Goal: Task Accomplishment & Management: Use online tool/utility

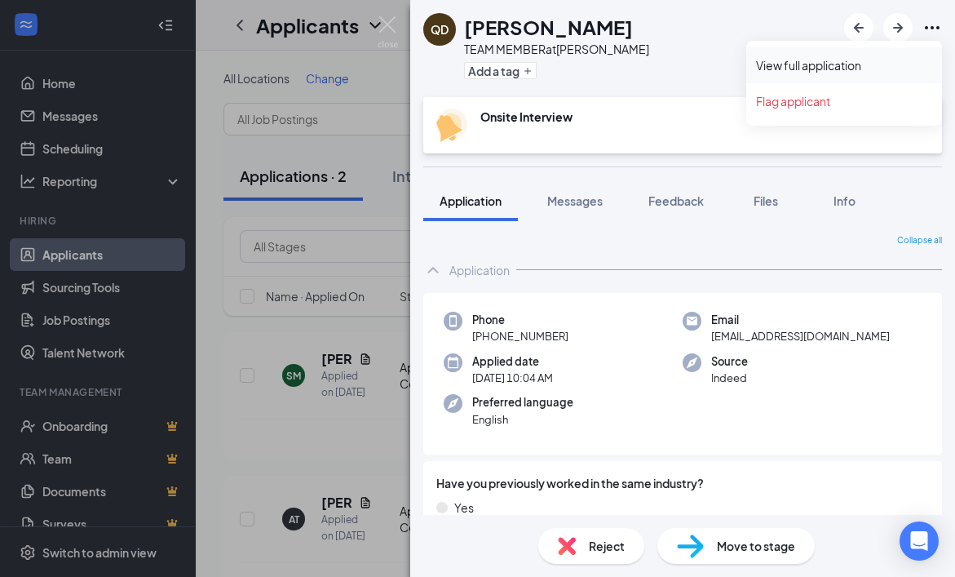
click at [812, 64] on link "View full application" at bounding box center [844, 65] width 176 height 16
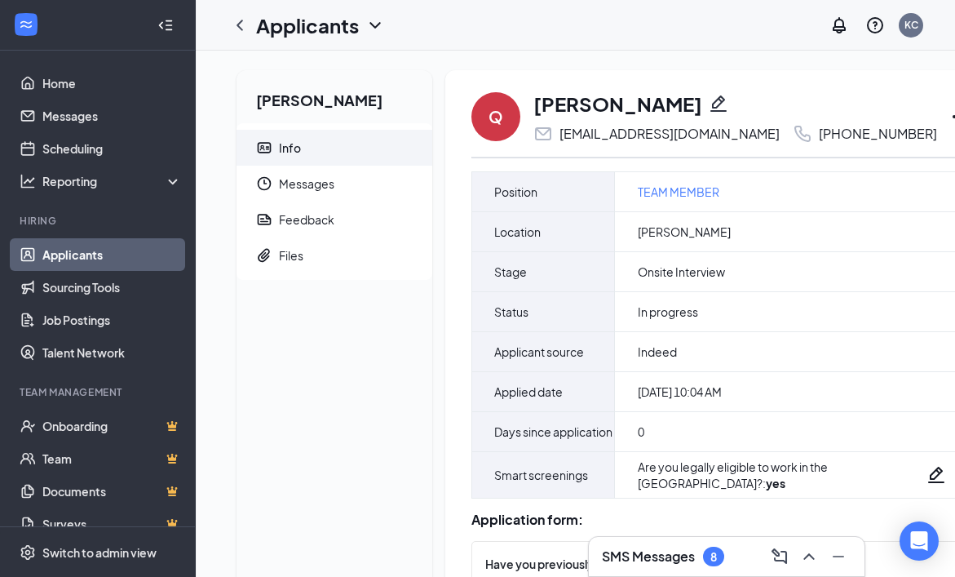
click at [953, 118] on icon "Ellipses" at bounding box center [960, 116] width 15 height 3
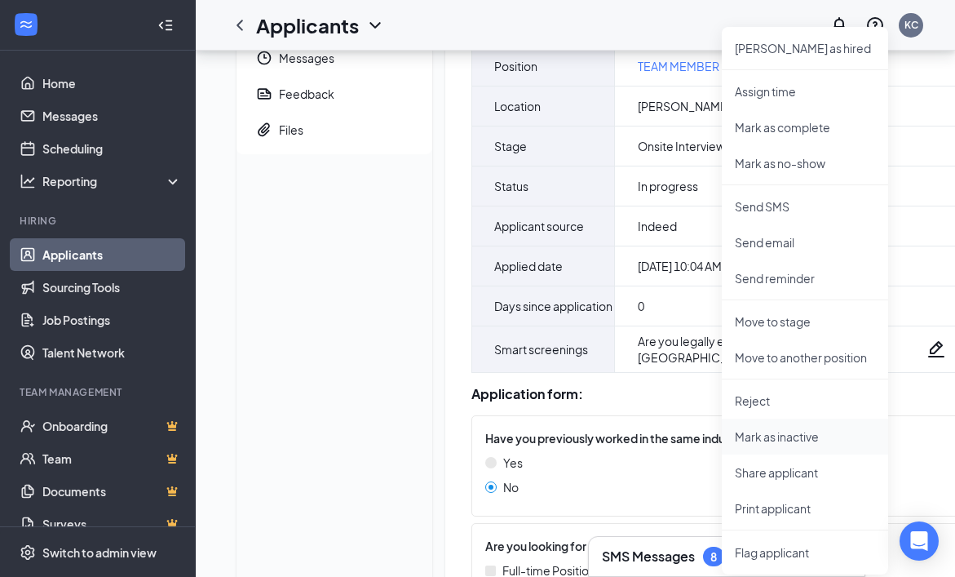
scroll to position [141, 0]
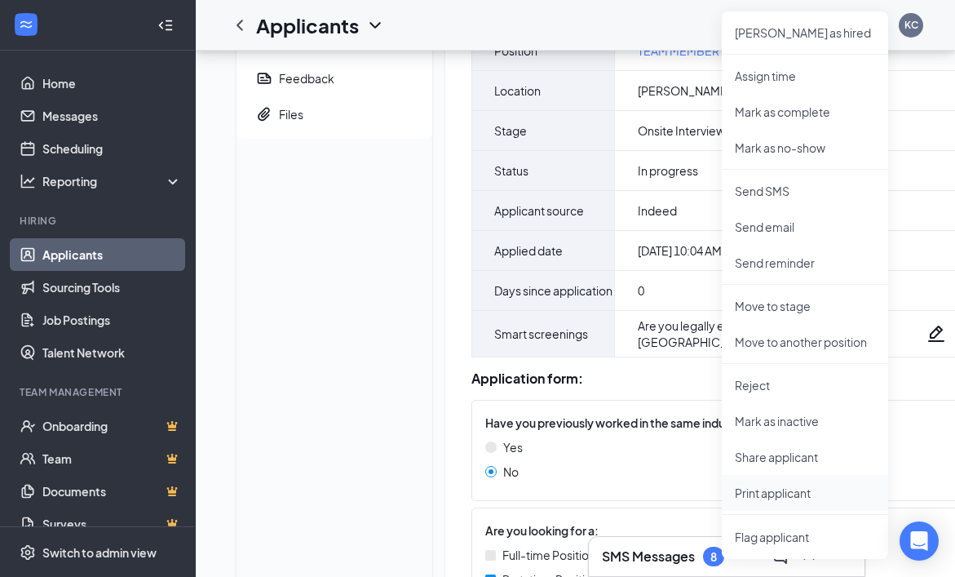
click at [776, 491] on p "Print applicant" at bounding box center [805, 493] width 140 height 16
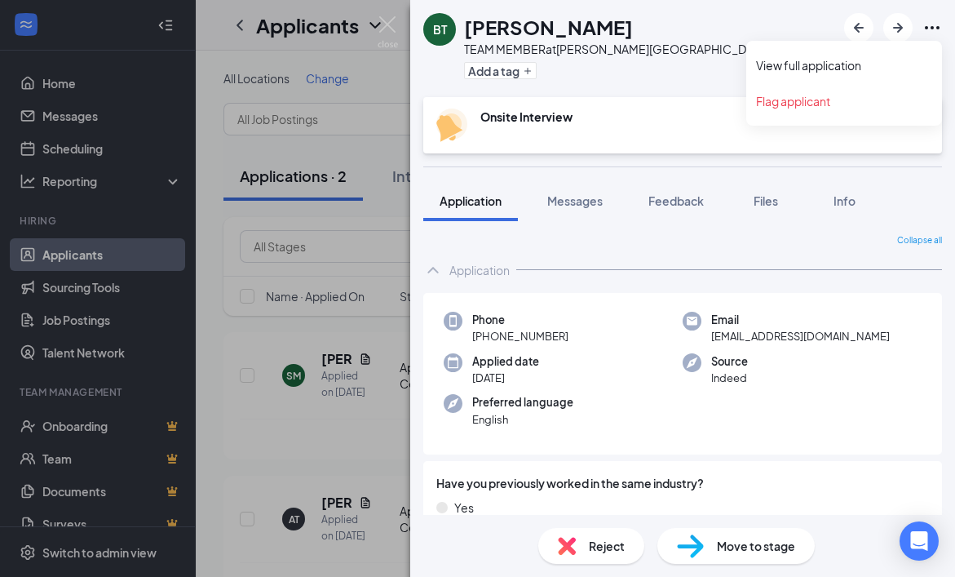
click at [932, 26] on icon "Ellipses" at bounding box center [933, 28] width 20 height 20
click at [929, 24] on icon "Ellipses" at bounding box center [933, 28] width 20 height 20
click at [790, 64] on link "View full application" at bounding box center [844, 65] width 176 height 16
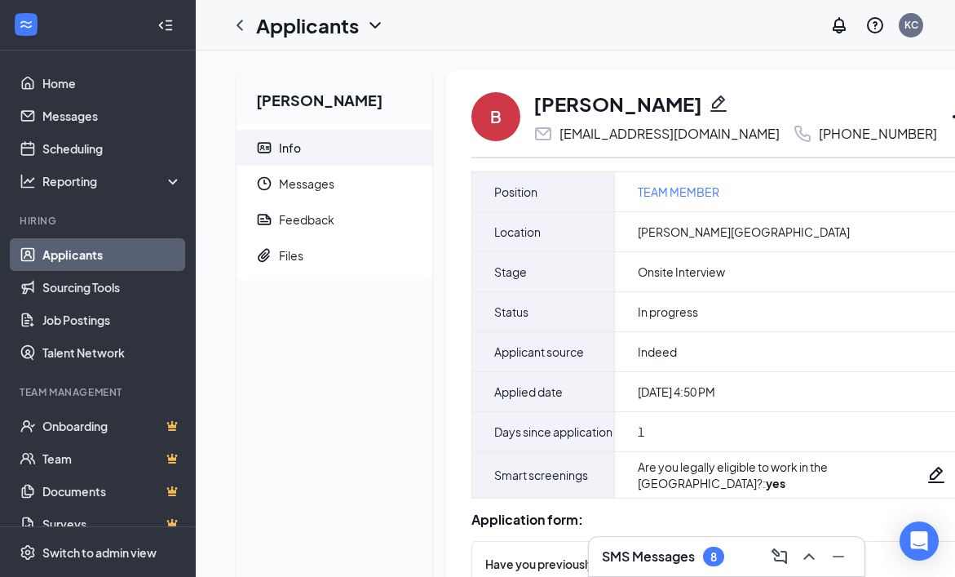
click at [950, 122] on icon "Ellipses" at bounding box center [960, 117] width 20 height 20
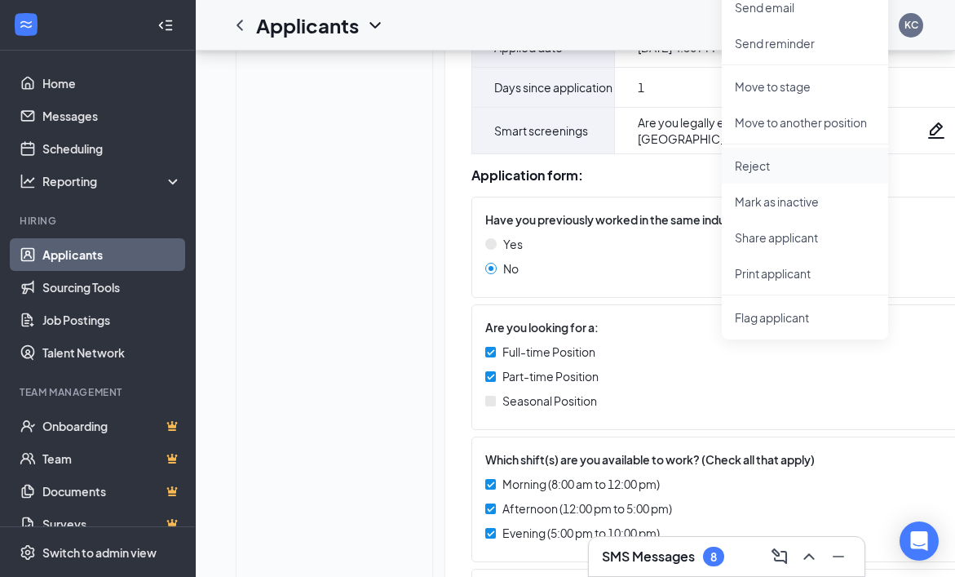
scroll to position [381, 0]
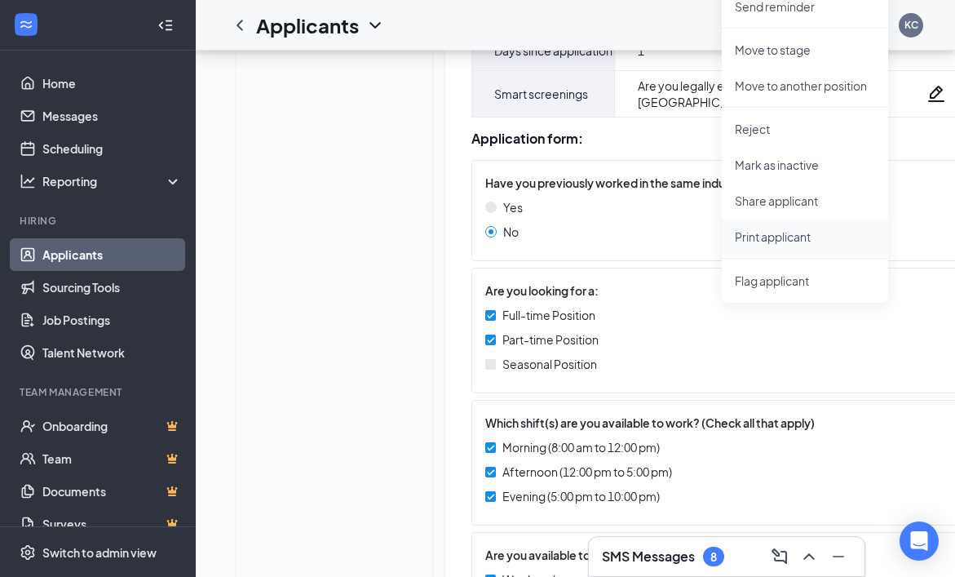
click at [777, 235] on p "Print applicant" at bounding box center [805, 236] width 140 height 16
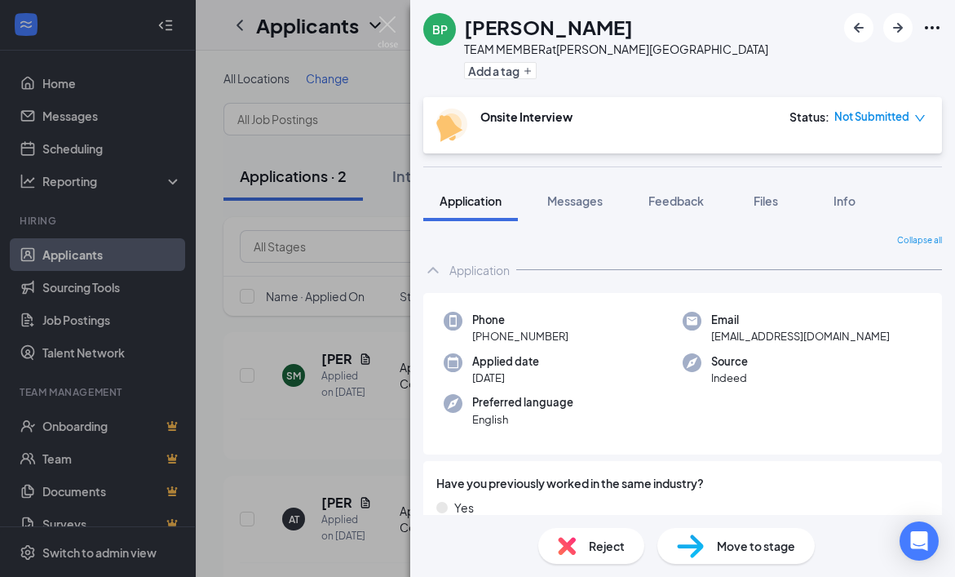
click at [927, 29] on icon "Ellipses" at bounding box center [932, 27] width 15 height 3
click at [928, 26] on icon "Ellipses" at bounding box center [933, 28] width 20 height 20
click at [822, 63] on link "View full application" at bounding box center [844, 65] width 176 height 16
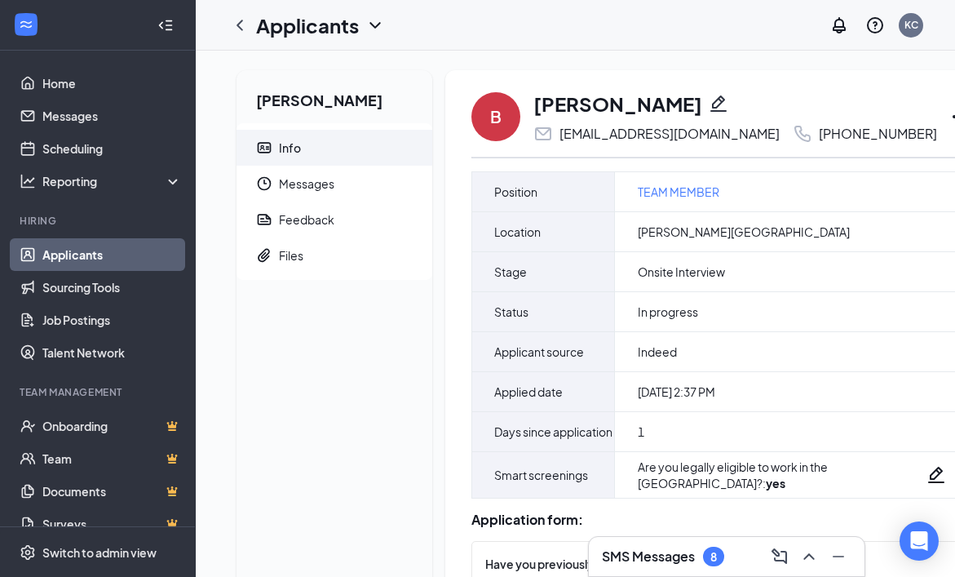
click at [950, 122] on icon "Ellipses" at bounding box center [960, 117] width 20 height 20
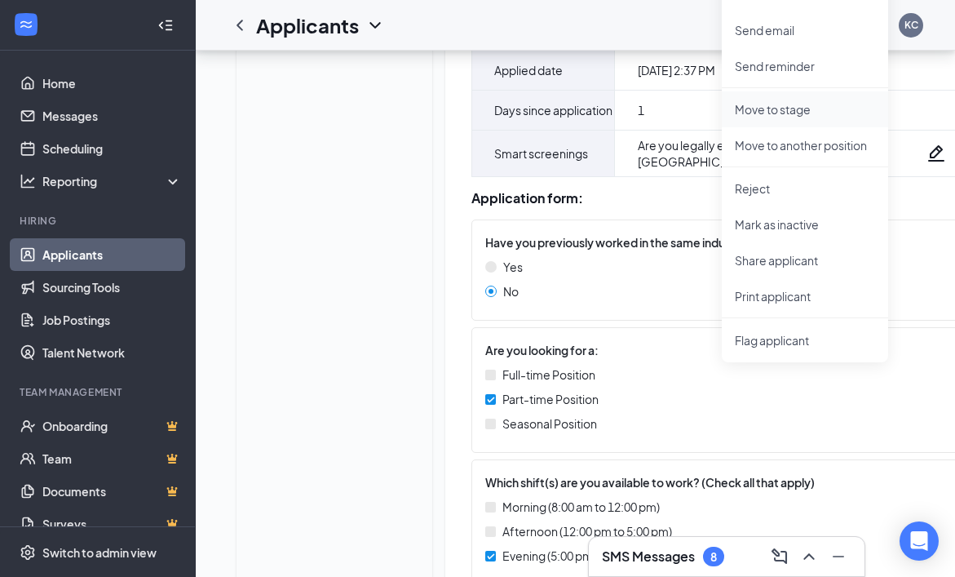
scroll to position [342, 0]
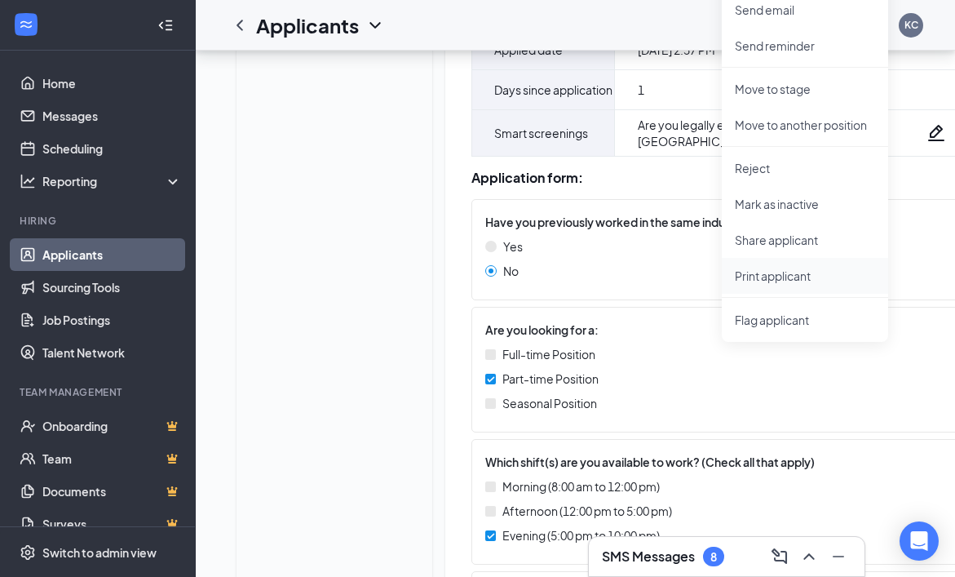
click at [781, 277] on p "Print applicant" at bounding box center [805, 276] width 140 height 16
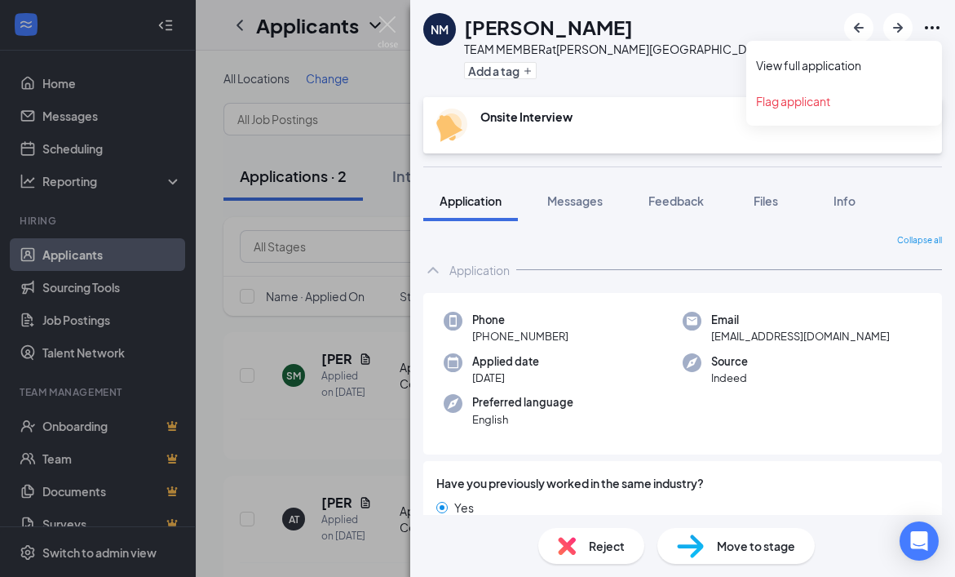
click at [925, 33] on icon "Ellipses" at bounding box center [933, 28] width 20 height 20
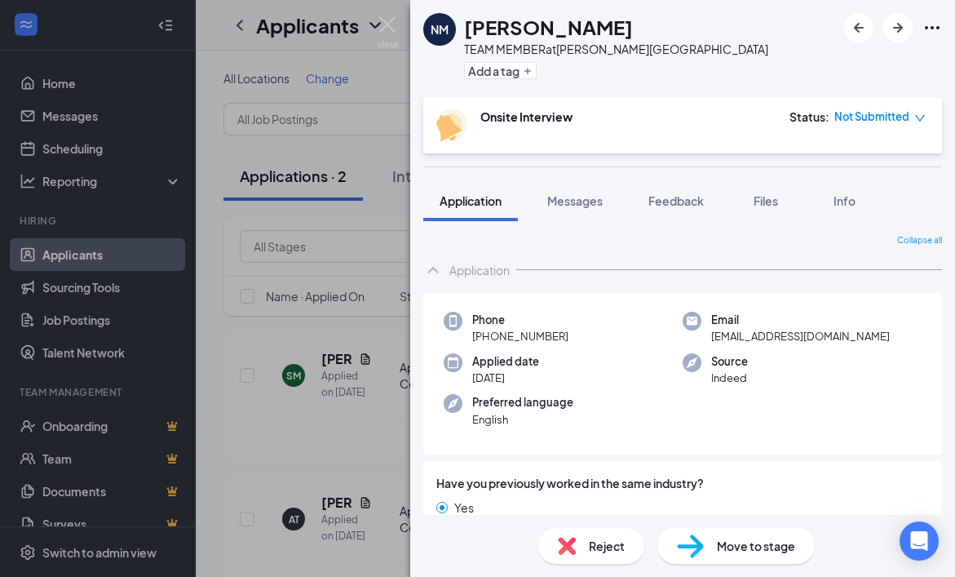
click at [803, 65] on div "NM [PERSON_NAME] TEAM MEMBER at [PERSON_NAME][GEOGRAPHIC_DATA] Add a tag" at bounding box center [682, 48] width 545 height 97
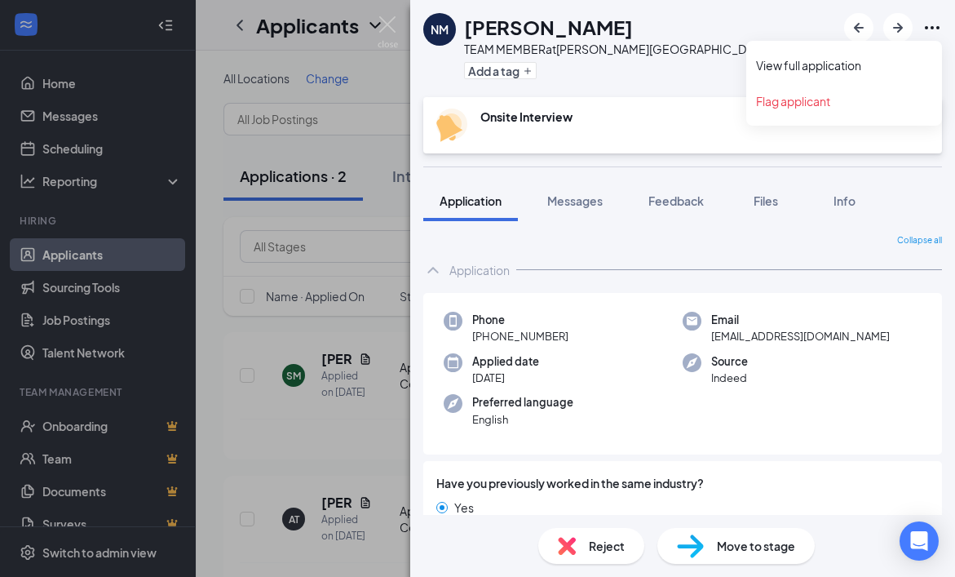
click at [936, 22] on icon "Ellipses" at bounding box center [933, 28] width 20 height 20
click at [780, 69] on link "View full application" at bounding box center [844, 65] width 176 height 16
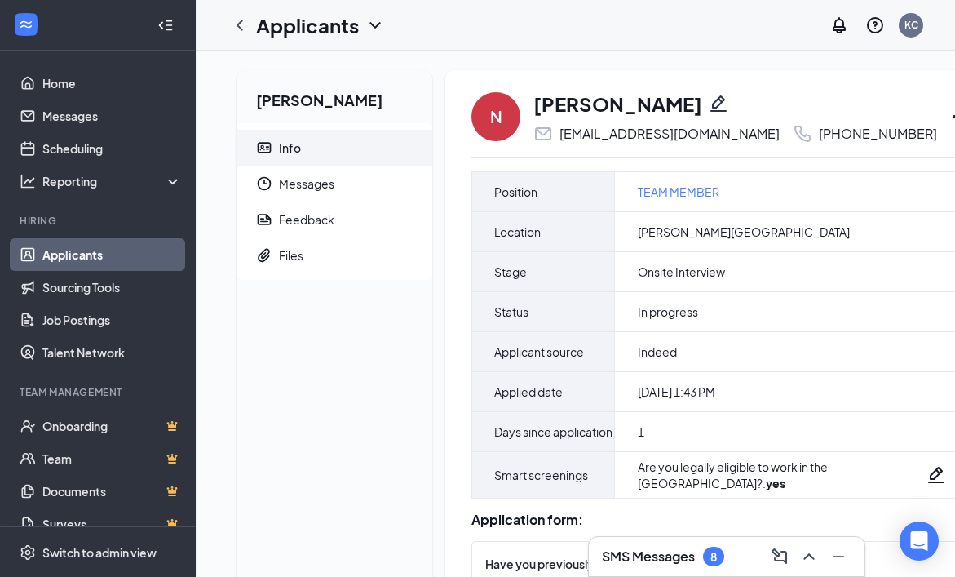
click at [950, 117] on icon "Ellipses" at bounding box center [960, 117] width 20 height 20
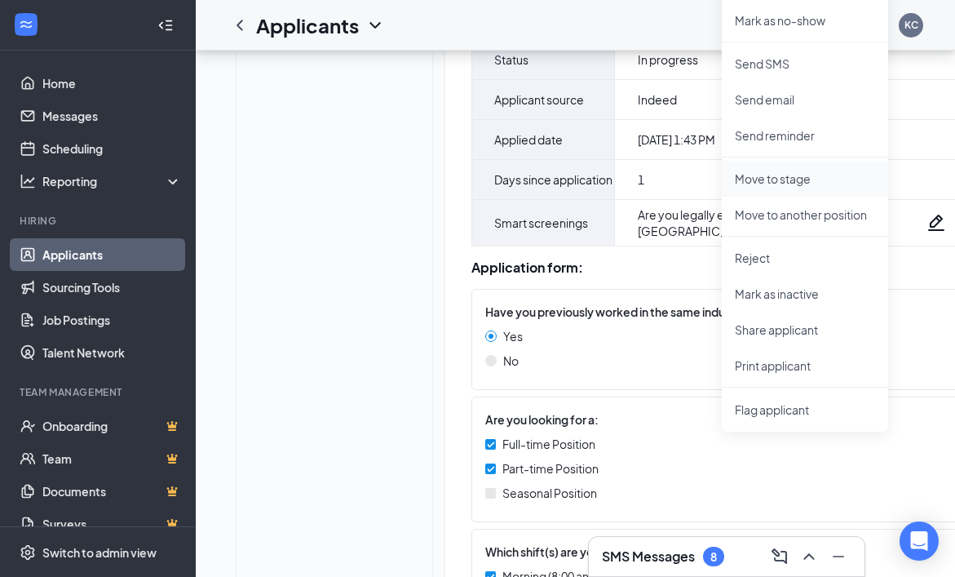
scroll to position [255, 0]
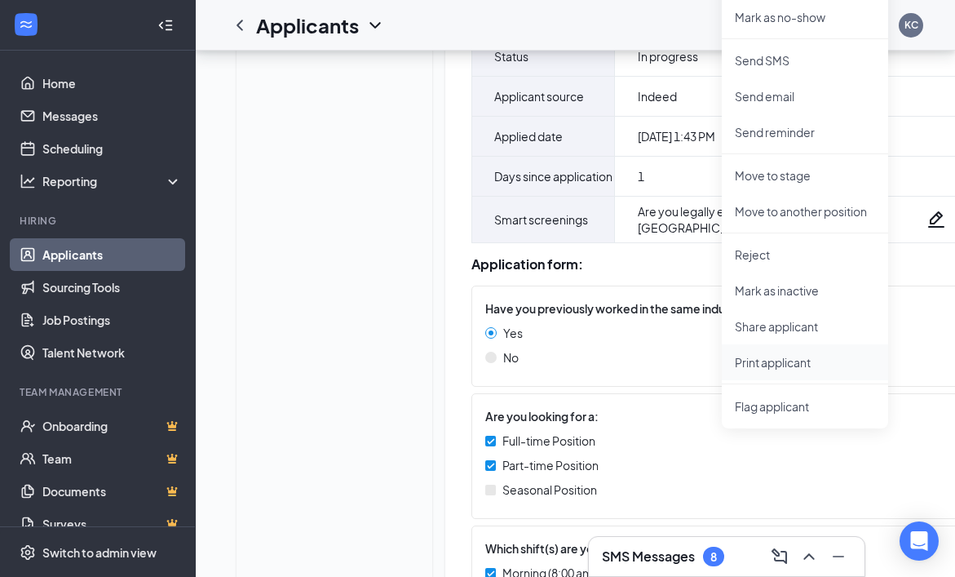
click at [777, 364] on p "Print applicant" at bounding box center [805, 362] width 140 height 16
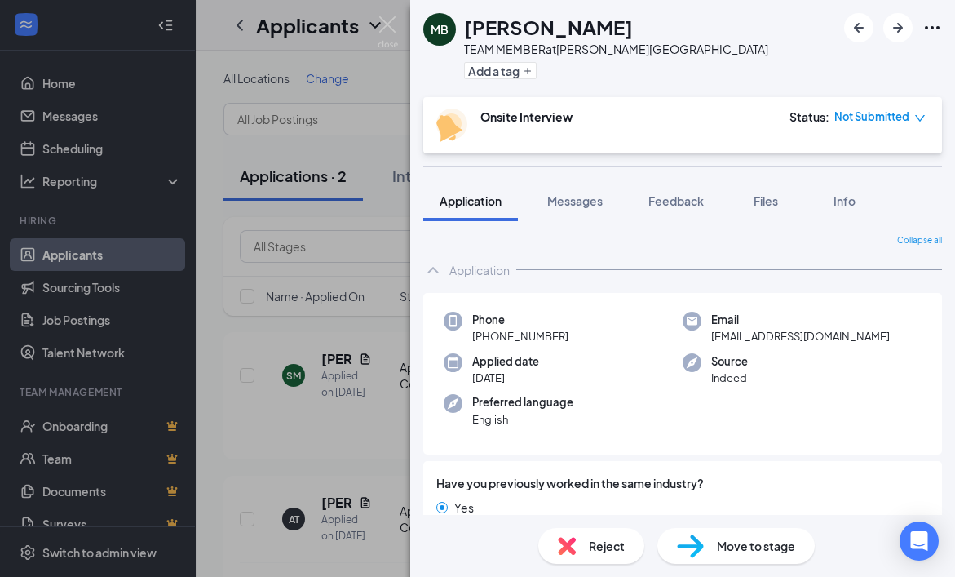
click at [934, 27] on icon "Ellipses" at bounding box center [933, 28] width 20 height 20
click at [789, 70] on link "View full application" at bounding box center [844, 65] width 176 height 16
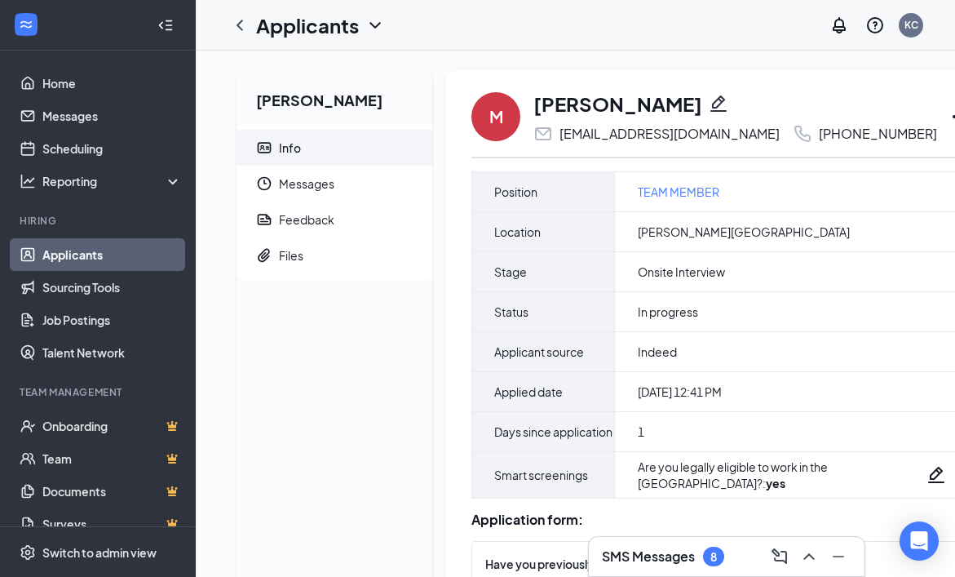
click at [953, 116] on icon "Ellipses" at bounding box center [960, 116] width 15 height 3
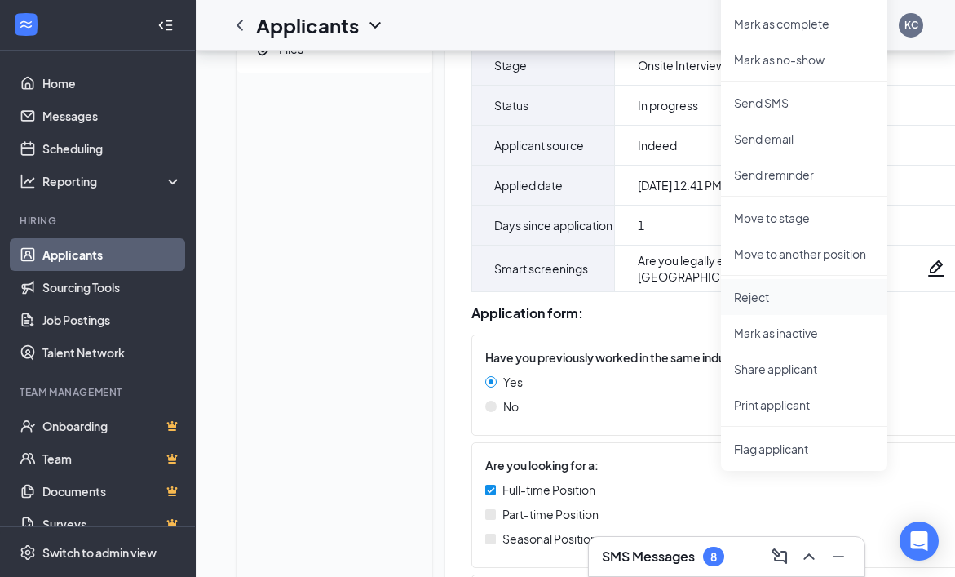
scroll to position [268, 0]
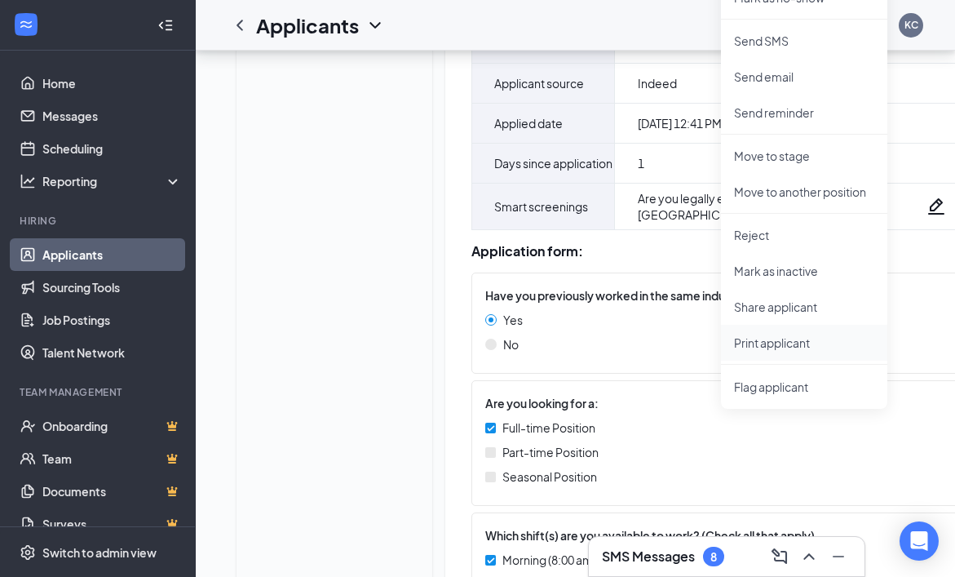
click at [771, 348] on p "Print applicant" at bounding box center [804, 342] width 140 height 16
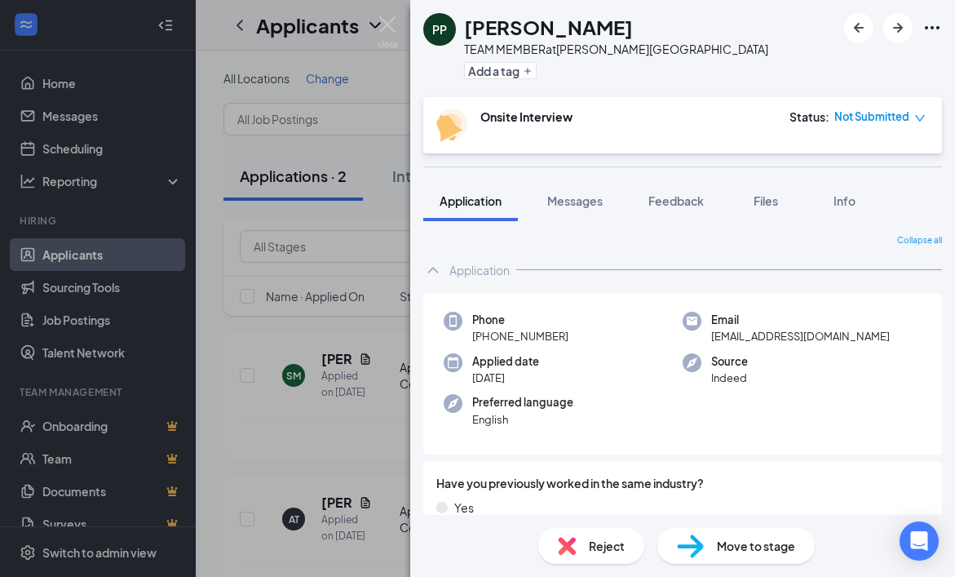
click at [922, 28] on div at bounding box center [893, 27] width 98 height 29
click at [941, 25] on icon "Ellipses" at bounding box center [933, 28] width 20 height 20
click at [846, 67] on link "View full application" at bounding box center [844, 65] width 176 height 16
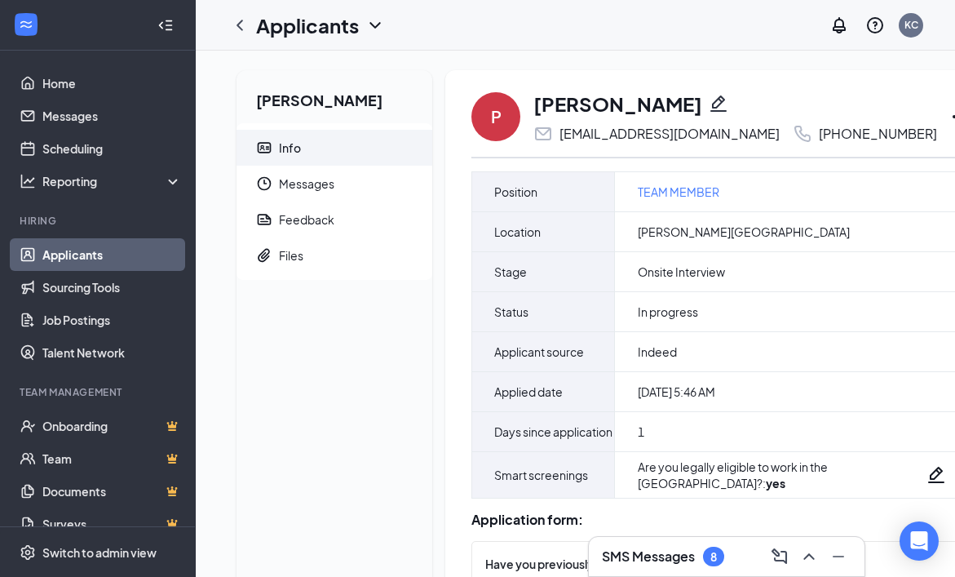
click at [950, 122] on icon "Ellipses" at bounding box center [960, 117] width 20 height 20
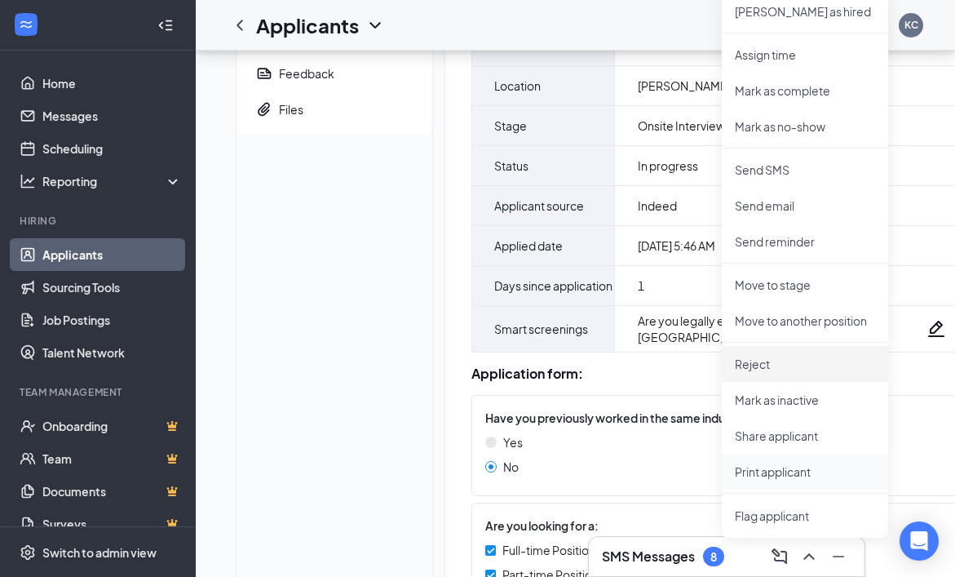
scroll to position [148, 0]
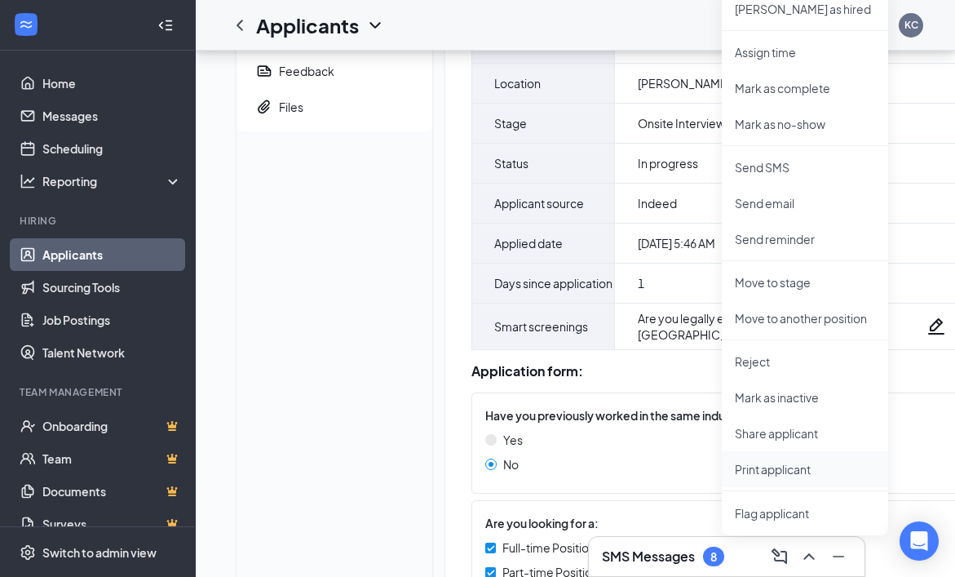
click at [790, 466] on p "Print applicant" at bounding box center [805, 469] width 140 height 16
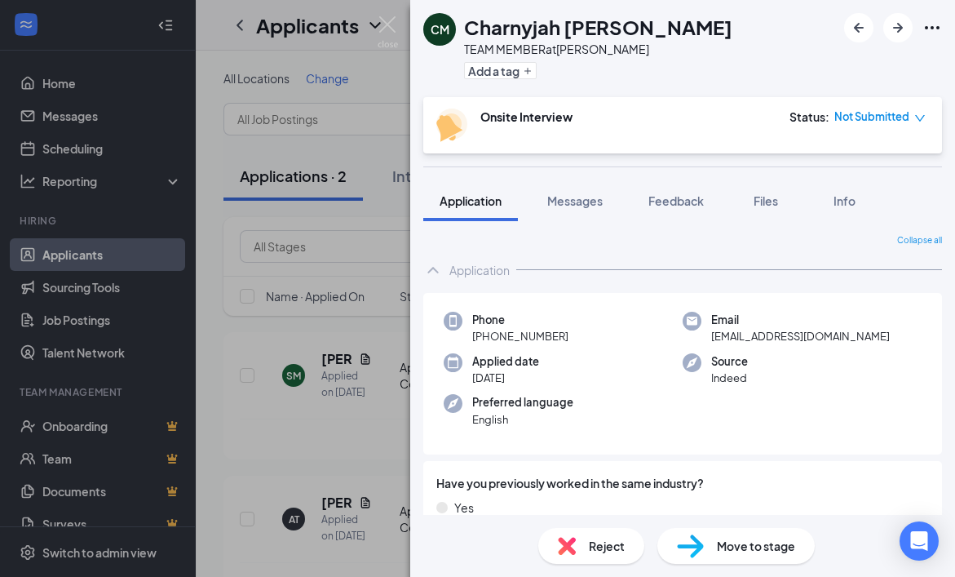
click at [936, 27] on icon "Ellipses" at bounding box center [933, 28] width 20 height 20
click at [837, 64] on link "View full application" at bounding box center [844, 65] width 176 height 16
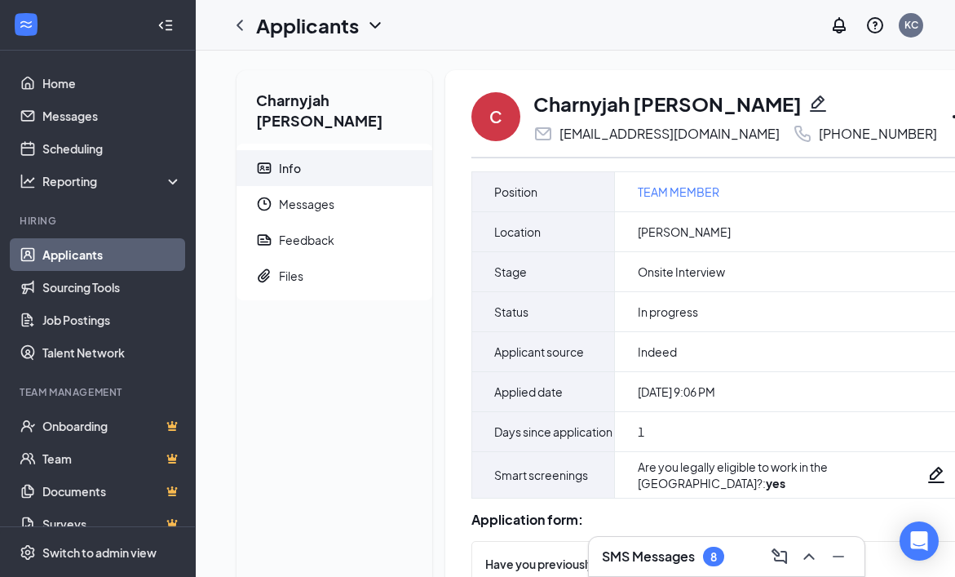
click at [950, 122] on icon "Ellipses" at bounding box center [960, 117] width 20 height 20
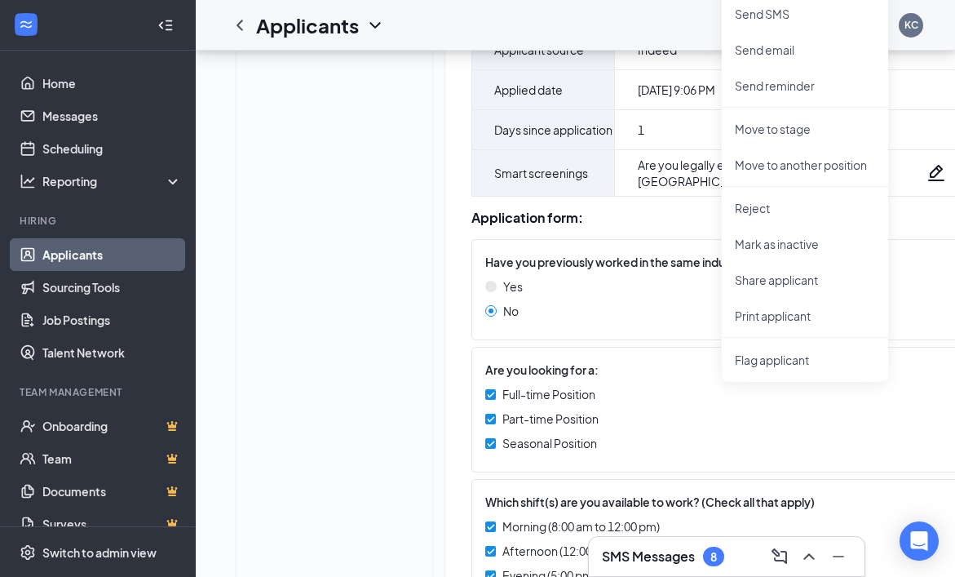
scroll to position [312, 0]
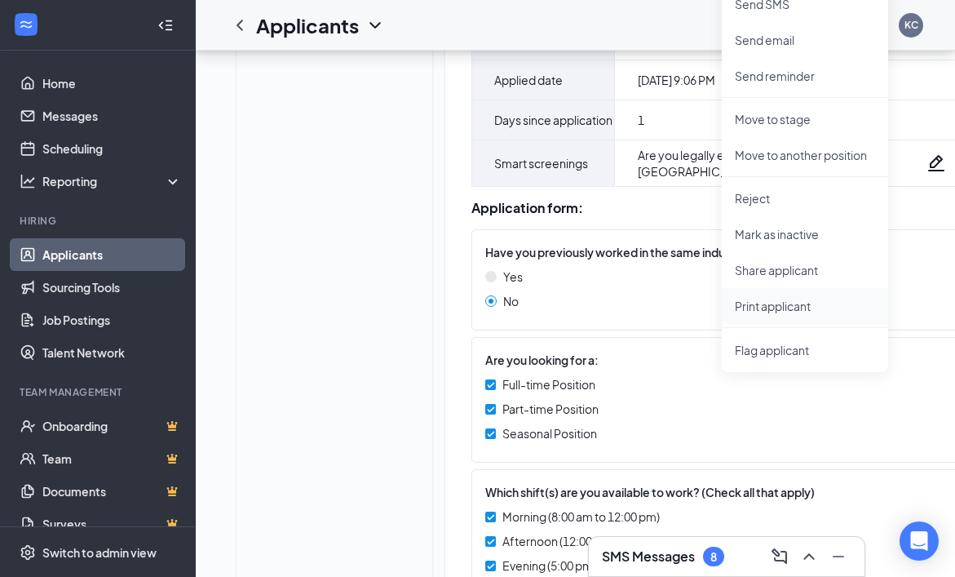
click at [796, 309] on p "Print applicant" at bounding box center [805, 306] width 140 height 16
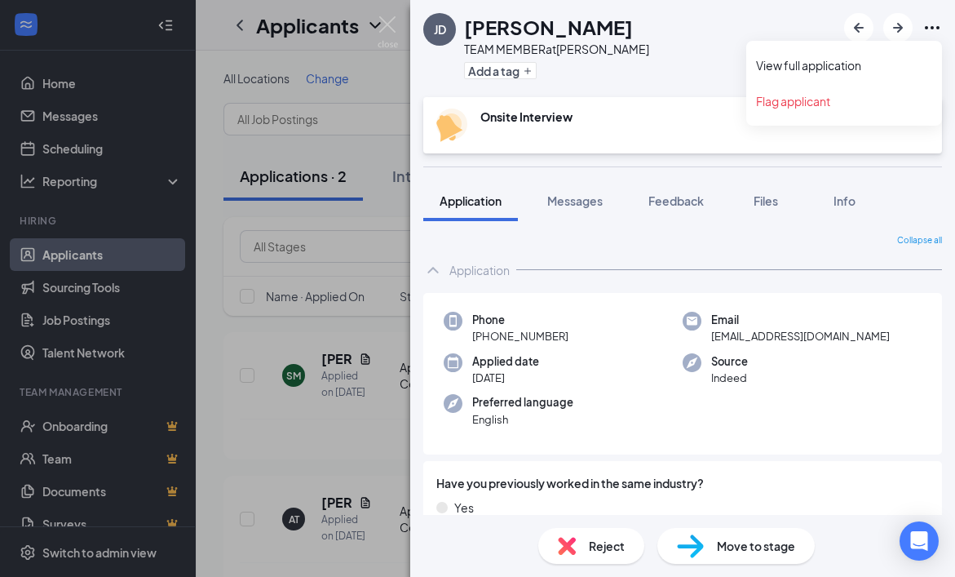
click at [927, 29] on icon "Ellipses" at bounding box center [932, 27] width 15 height 3
click at [798, 70] on link "View full application" at bounding box center [844, 65] width 176 height 16
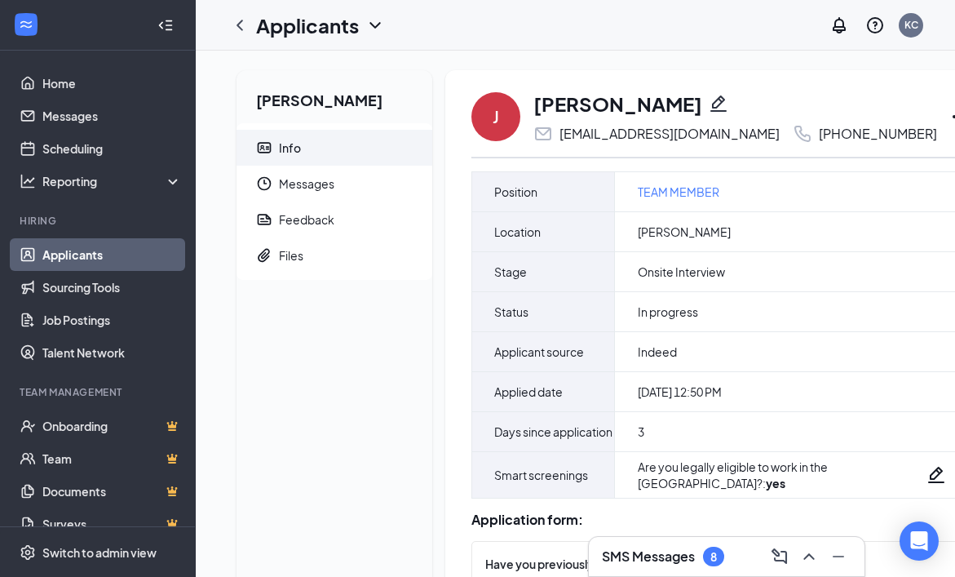
click at [950, 126] on icon "Ellipses" at bounding box center [960, 117] width 20 height 20
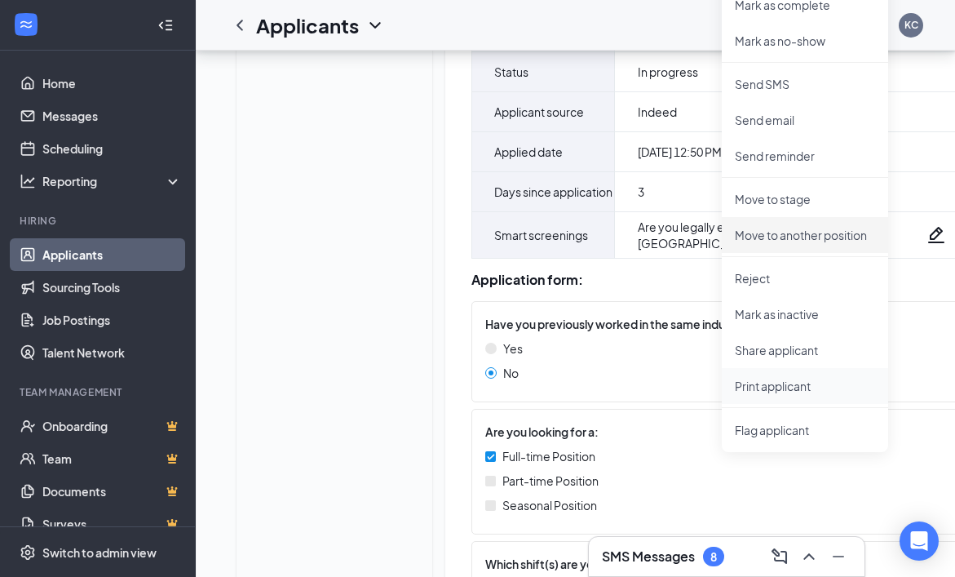
scroll to position [241, 0]
click at [777, 394] on li "Print applicant" at bounding box center [805, 385] width 166 height 36
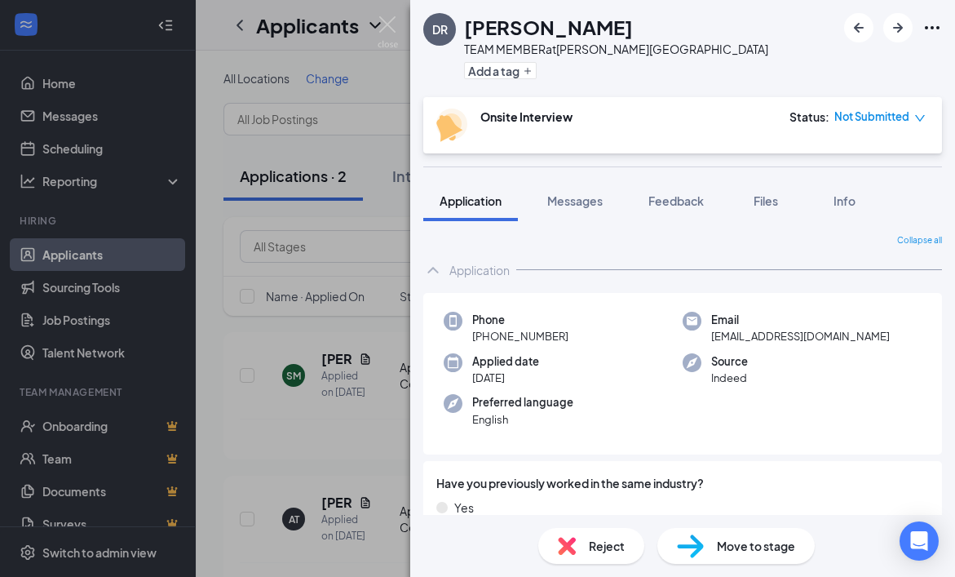
click at [931, 27] on icon "Ellipses" at bounding box center [933, 28] width 20 height 20
click at [821, 60] on link "View full application" at bounding box center [844, 65] width 176 height 16
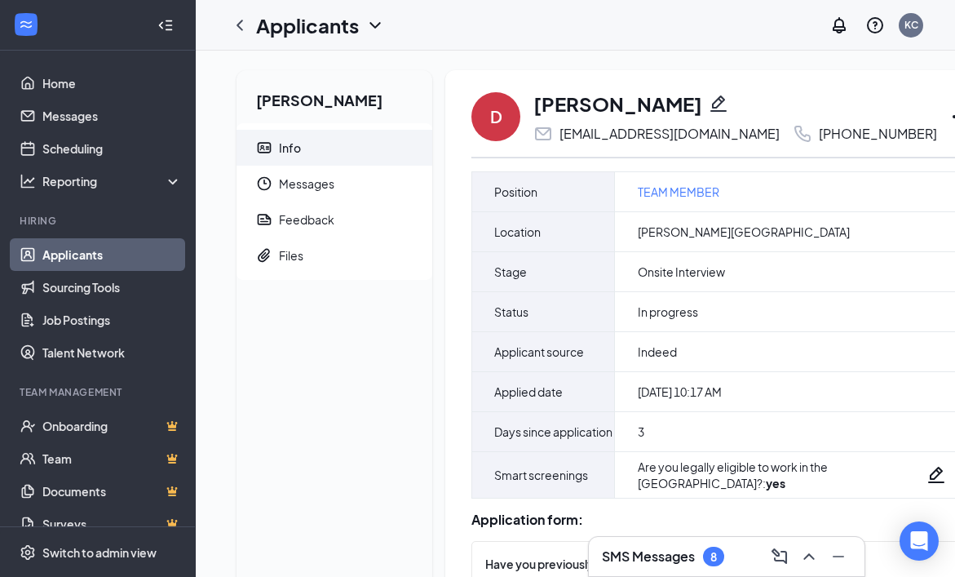
click at [566, 48] on div "Applicants KC" at bounding box center [575, 25] width 759 height 51
click at [950, 120] on icon "Ellipses" at bounding box center [960, 117] width 20 height 20
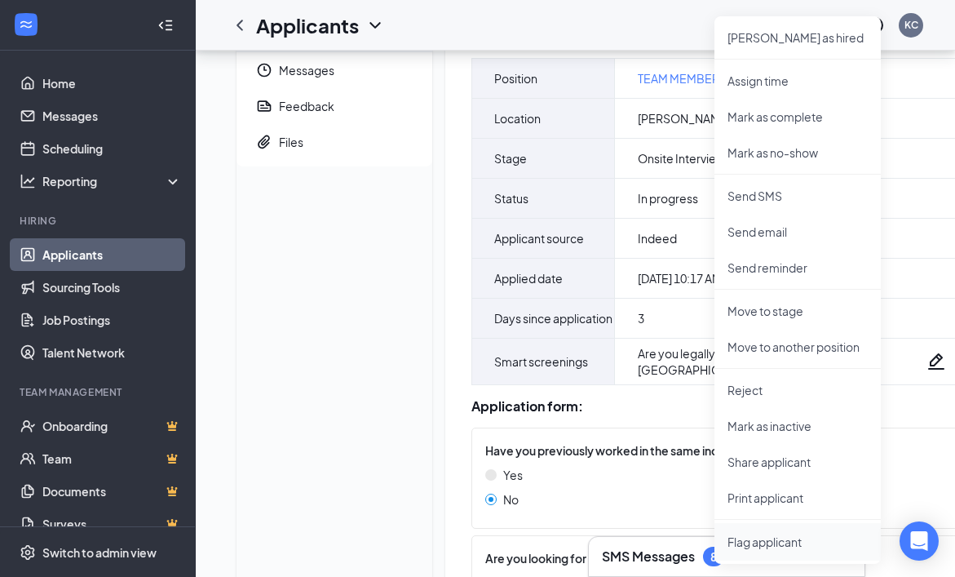
scroll to position [114, 0]
click at [777, 502] on p "Print applicant" at bounding box center [798, 497] width 140 height 16
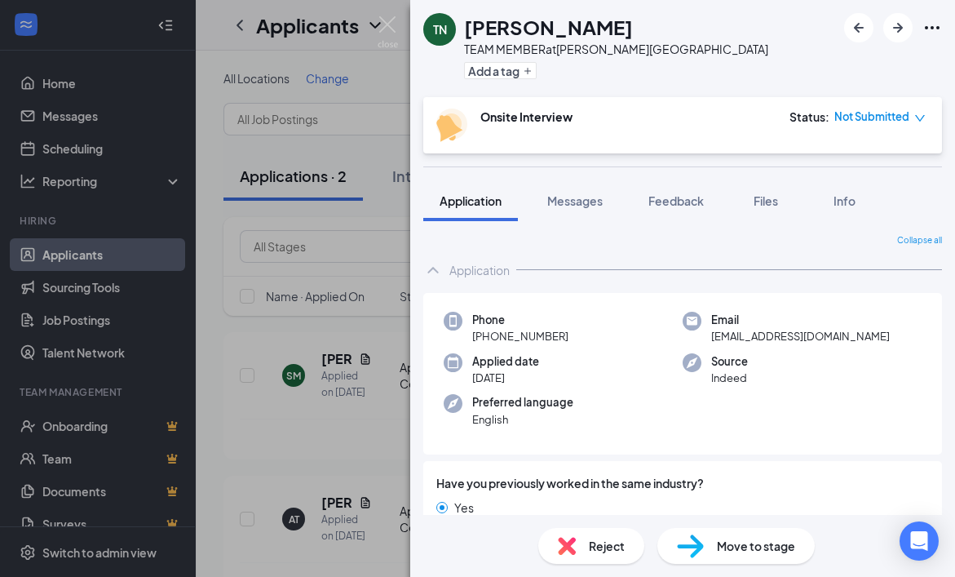
click at [930, 32] on icon "Ellipses" at bounding box center [933, 28] width 20 height 20
click at [858, 69] on link "View full application" at bounding box center [844, 65] width 176 height 16
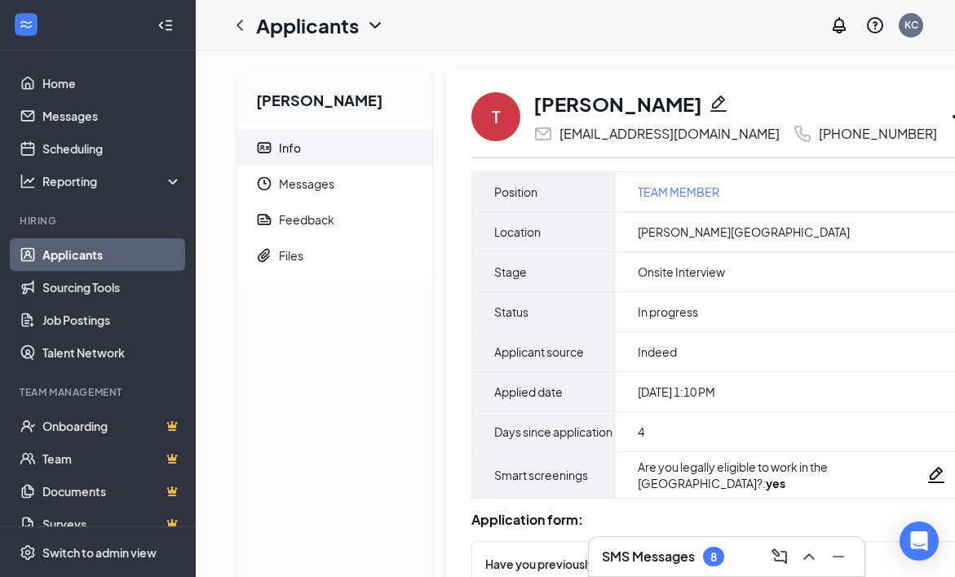
click at [950, 113] on icon "Ellipses" at bounding box center [960, 117] width 20 height 20
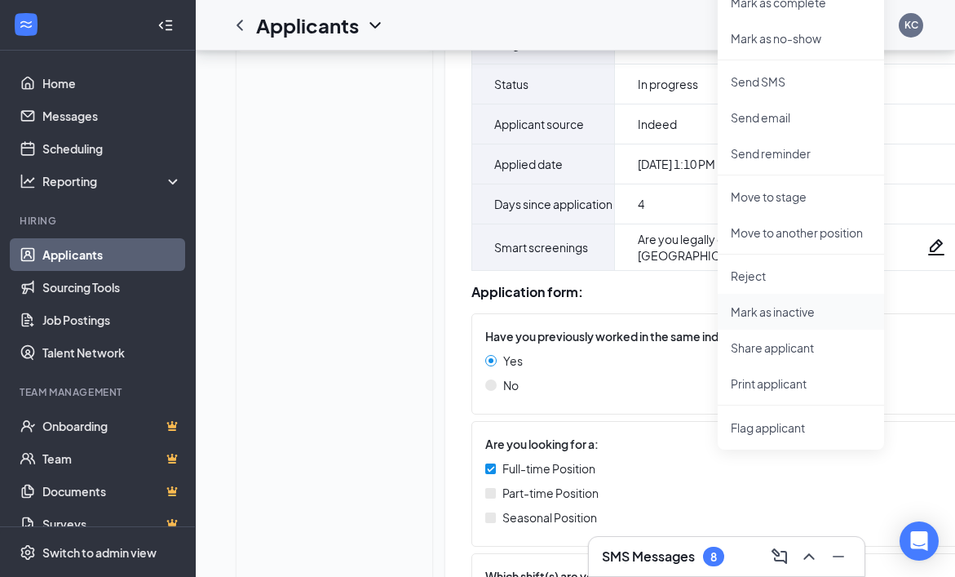
scroll to position [231, 0]
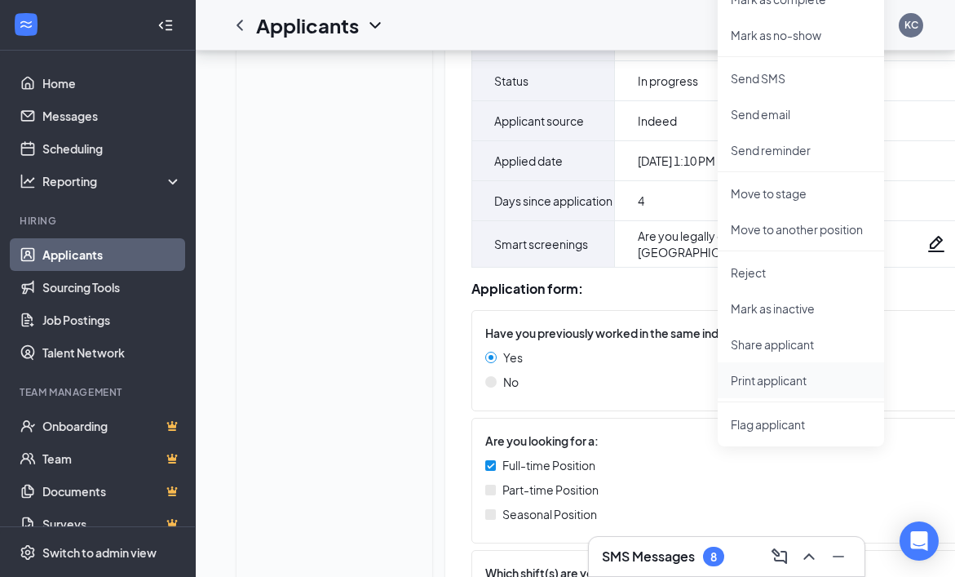
click at [795, 379] on p "Print applicant" at bounding box center [801, 380] width 140 height 16
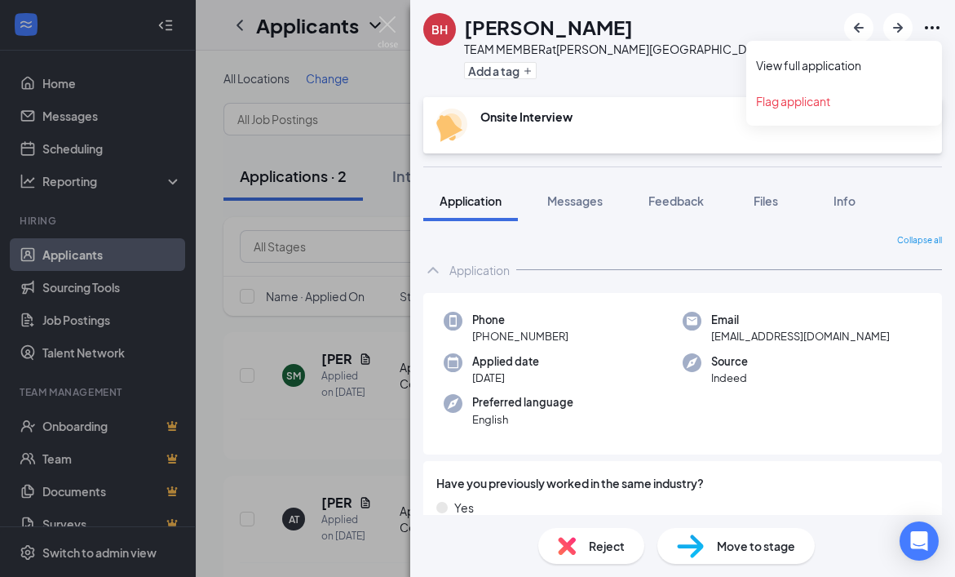
click at [941, 27] on icon "Ellipses" at bounding box center [933, 28] width 20 height 20
click at [837, 64] on link "View full application" at bounding box center [844, 65] width 176 height 16
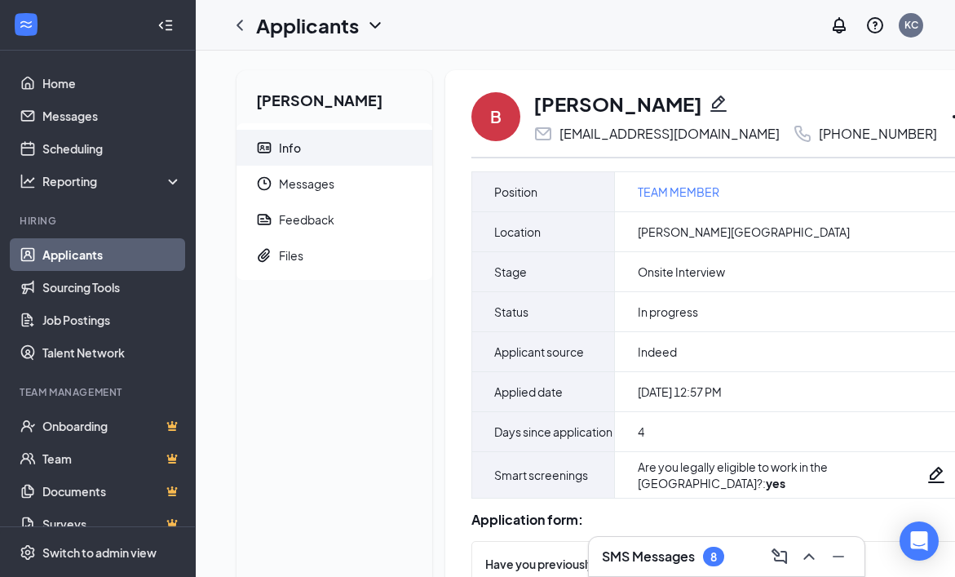
click at [950, 122] on icon "Ellipses" at bounding box center [960, 117] width 20 height 20
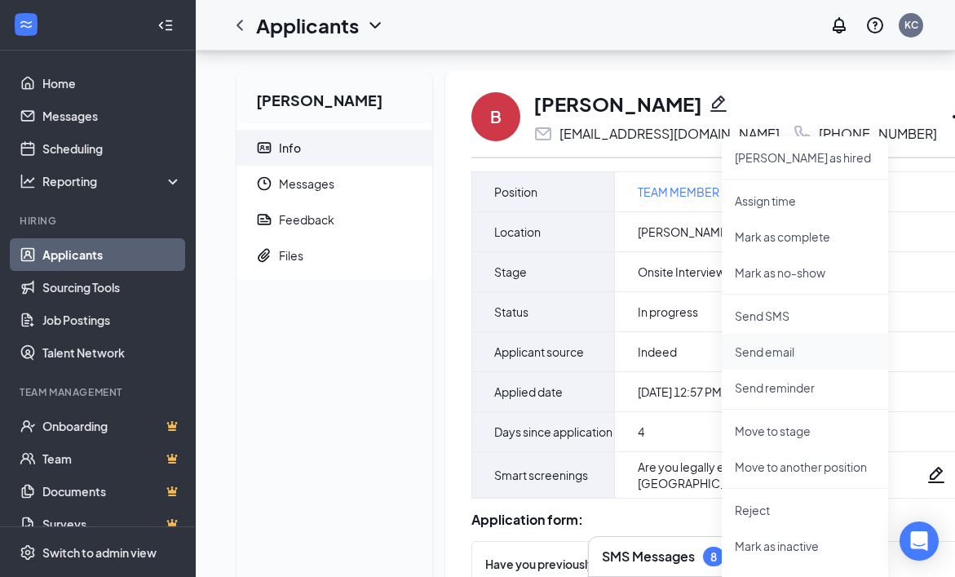
scroll to position [74, 0]
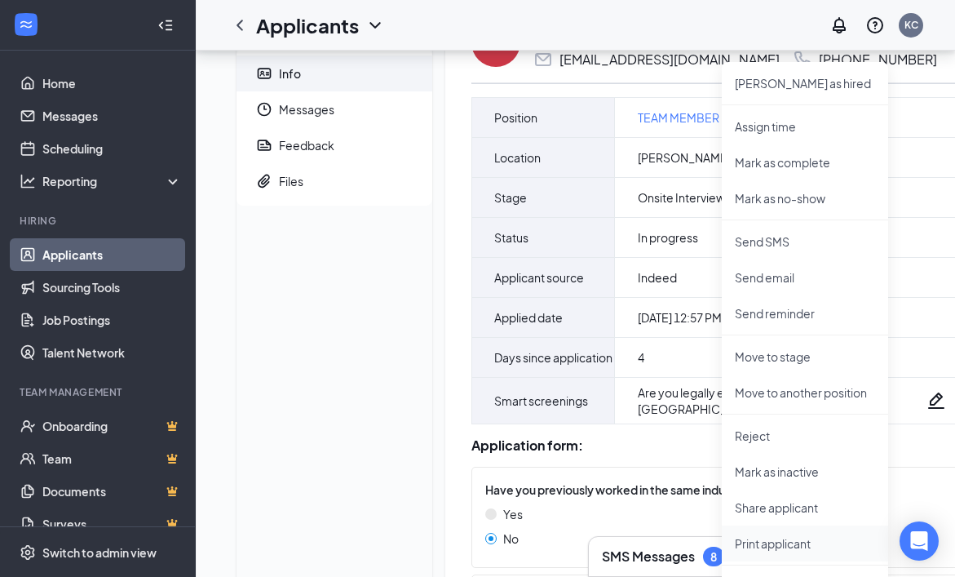
click at [785, 541] on p "Print applicant" at bounding box center [805, 543] width 140 height 16
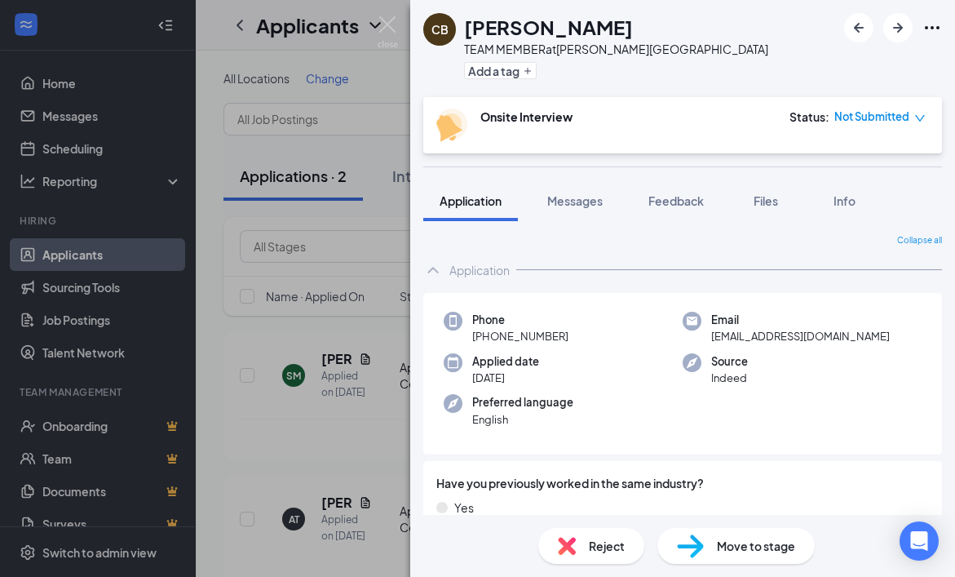
click at [934, 31] on icon "Ellipses" at bounding box center [933, 28] width 20 height 20
click at [789, 62] on div "CB [PERSON_NAME] TEAM MEMBER at [PERSON_NAME][GEOGRAPHIC_DATA] Add a tag" at bounding box center [682, 48] width 545 height 97
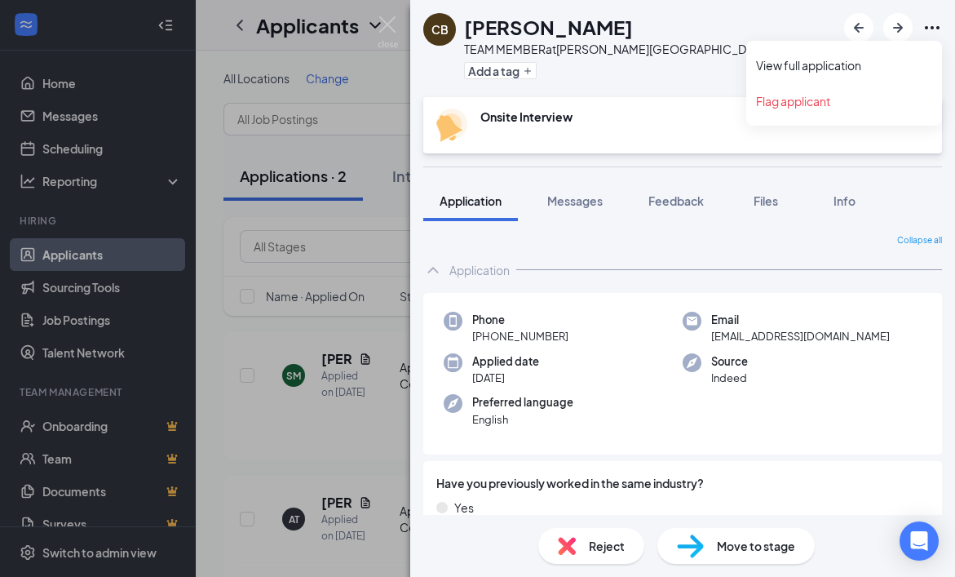
click at [926, 32] on icon "Ellipses" at bounding box center [933, 28] width 20 height 20
click at [808, 59] on link "View full application" at bounding box center [844, 65] width 176 height 16
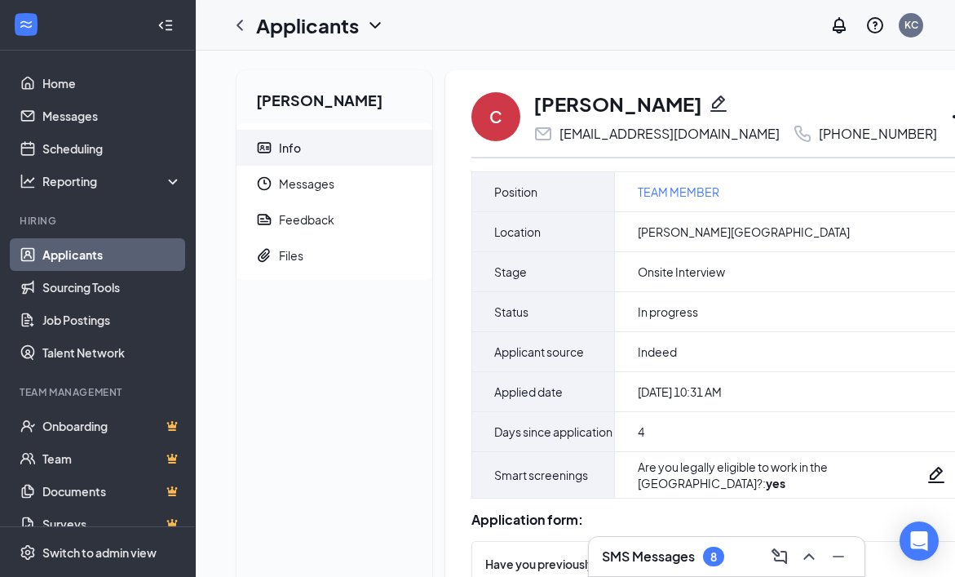
click at [950, 119] on icon "Ellipses" at bounding box center [960, 117] width 20 height 20
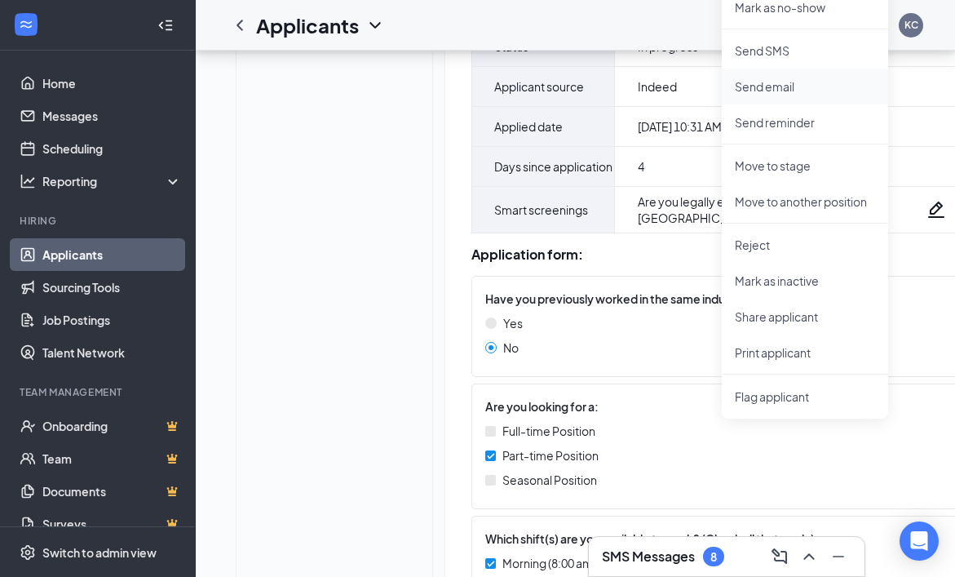
scroll to position [276, 0]
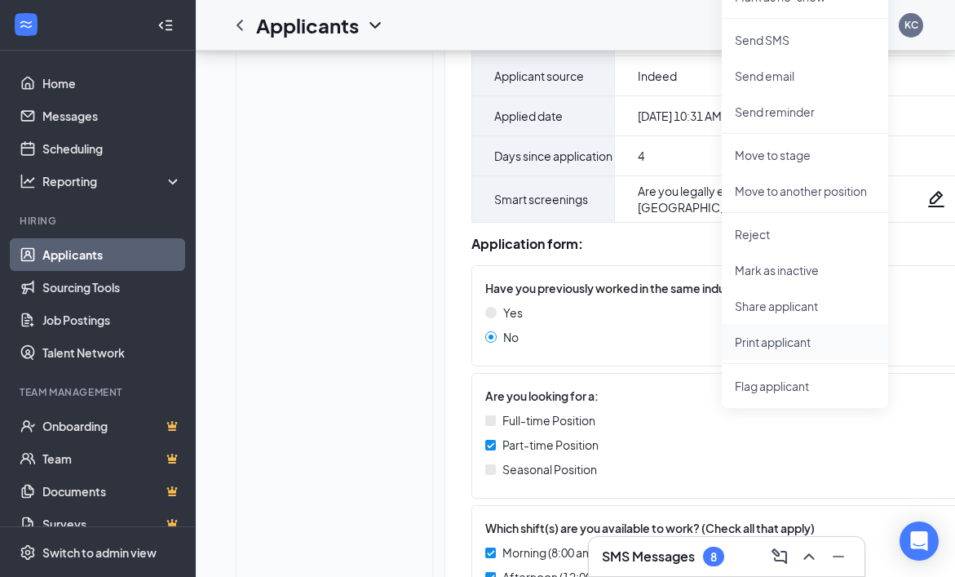
click at [763, 345] on p "Print applicant" at bounding box center [805, 342] width 140 height 16
